Goal: Information Seeking & Learning: Learn about a topic

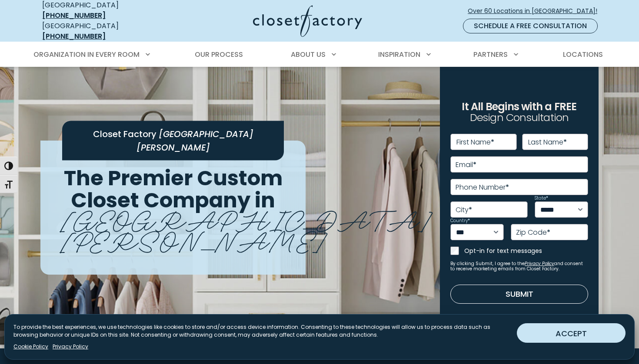
click at [556, 341] on button "ACCEPT" at bounding box center [570, 334] width 109 height 20
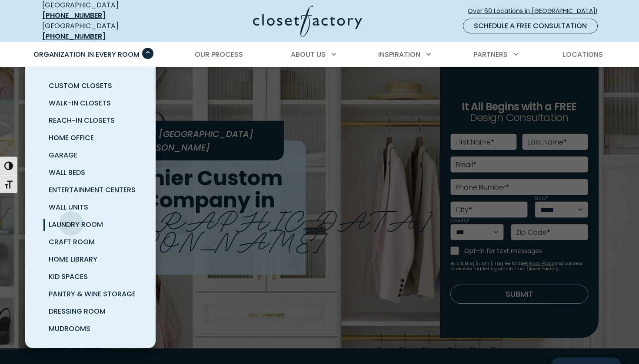
click at [71, 220] on span "Laundry Room" at bounding box center [76, 225] width 54 height 10
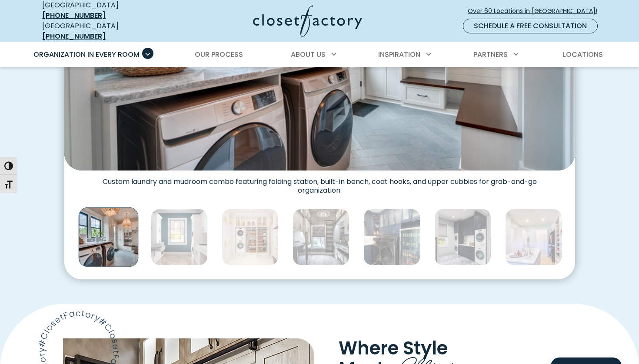
scroll to position [461, 0]
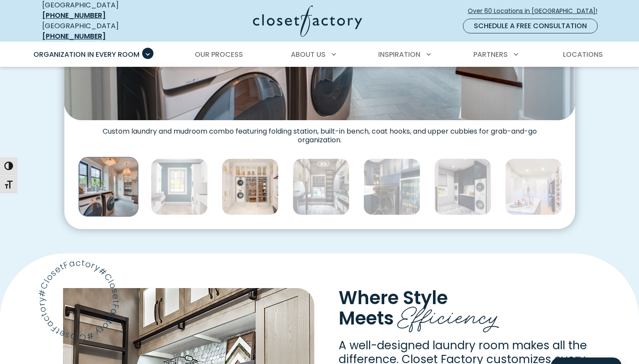
click at [224, 189] on img "Thumbnail Gallery" at bounding box center [250, 187] width 57 height 57
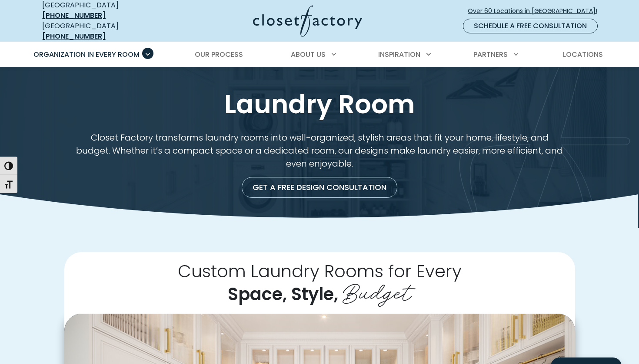
scroll to position [0, 0]
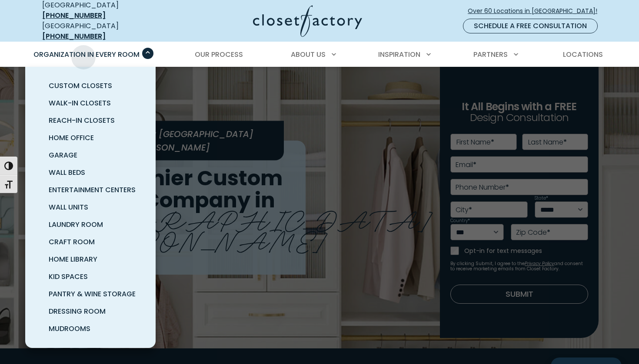
click at [83, 51] on span "Organization in Every Room" at bounding box center [86, 55] width 106 height 10
click at [78, 98] on span "Walk-In Closets" at bounding box center [80, 103] width 62 height 10
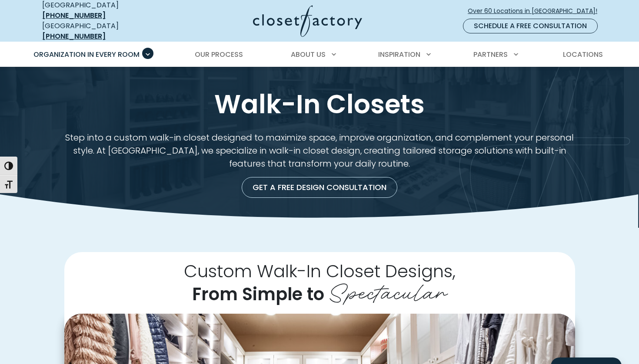
click at [273, 15] on img at bounding box center [307, 21] width 109 height 32
